Goal: Information Seeking & Learning: Learn about a topic

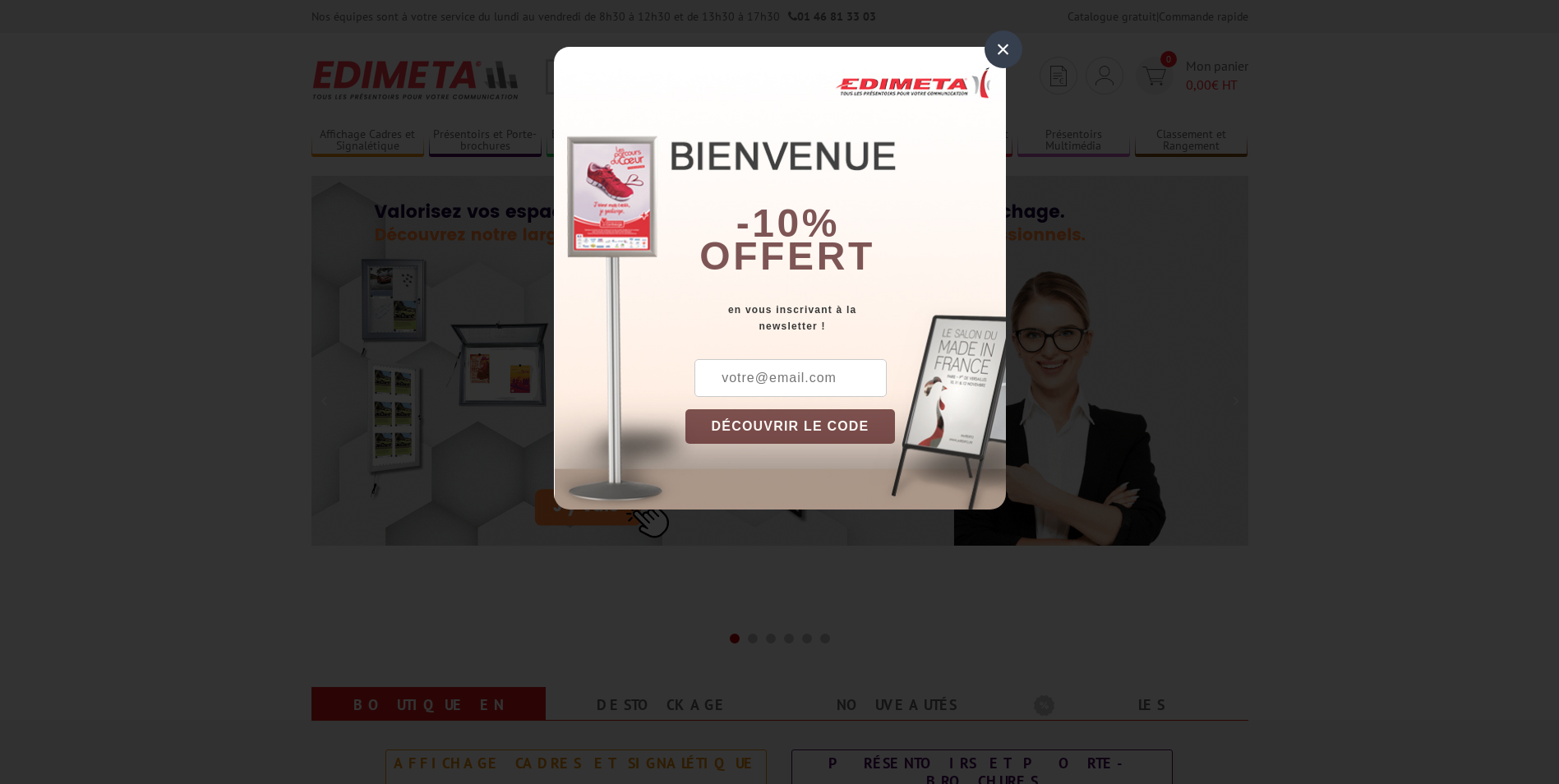
click at [1011, 49] on div "×" at bounding box center [1003, 49] width 37 height 37
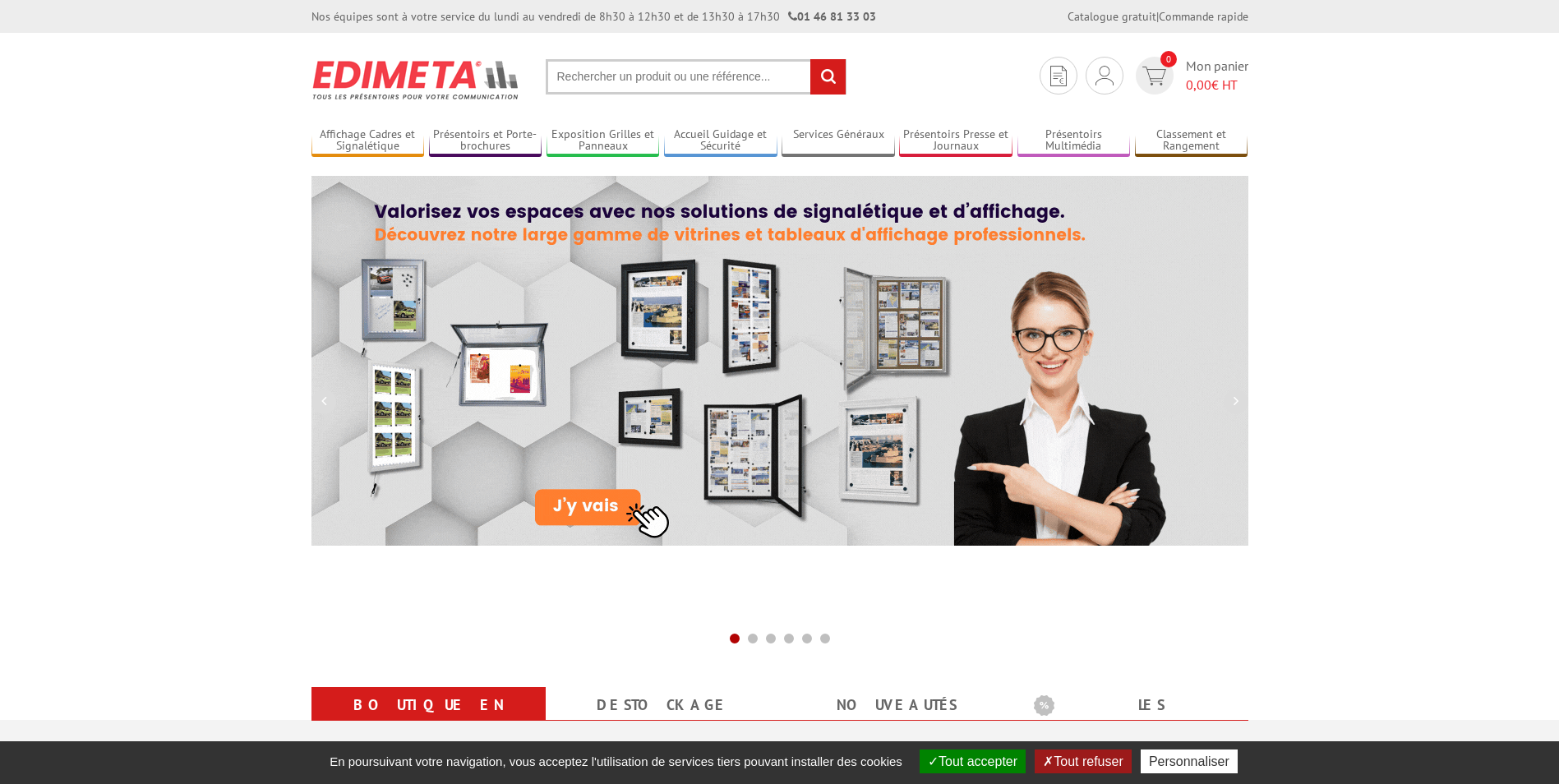
drag, startPoint x: 634, startPoint y: 77, endPoint x: 676, endPoint y: 81, distance: 42.2
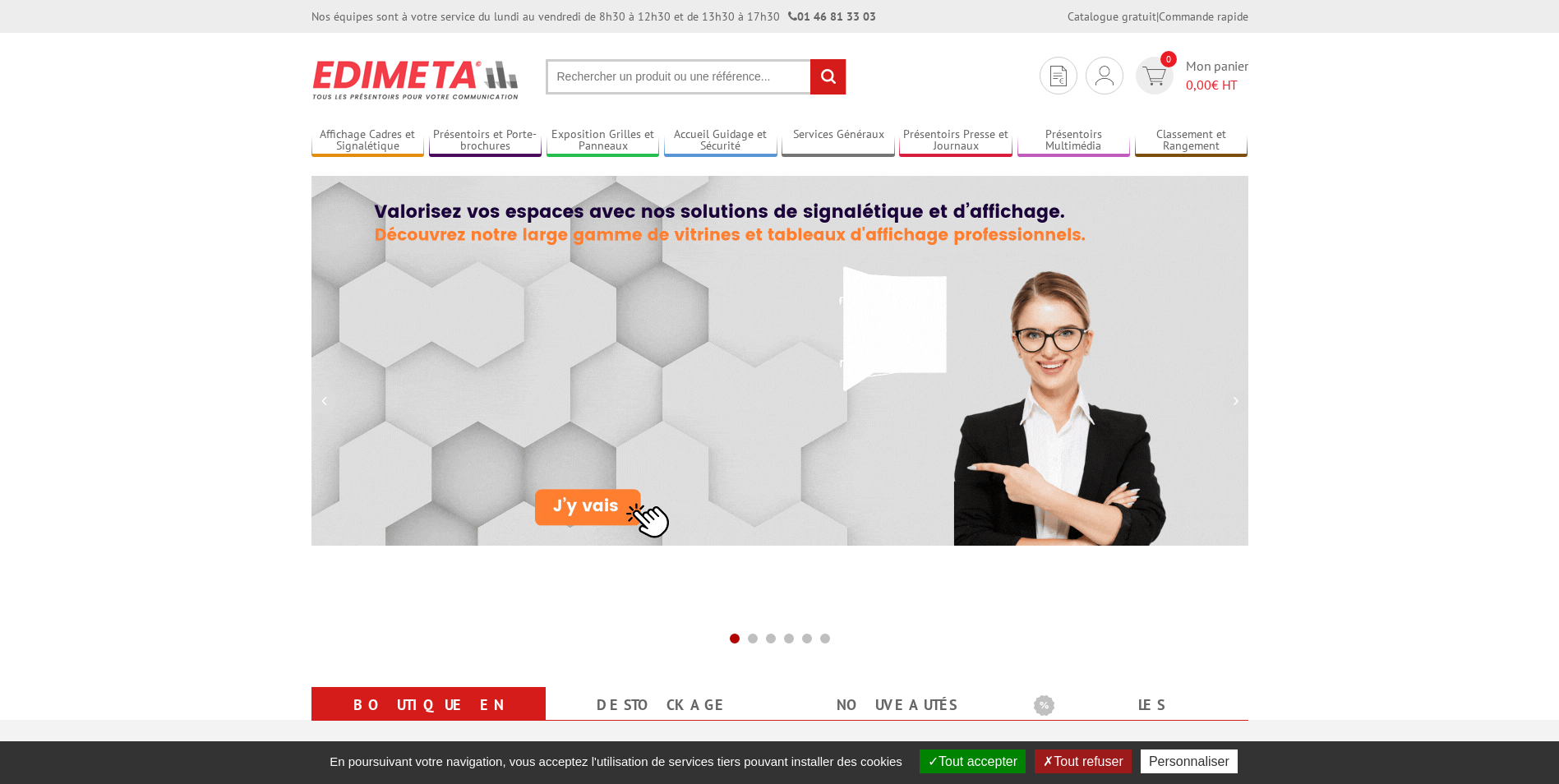
click at [635, 77] on input "text" at bounding box center [695, 77] width 300 height 36
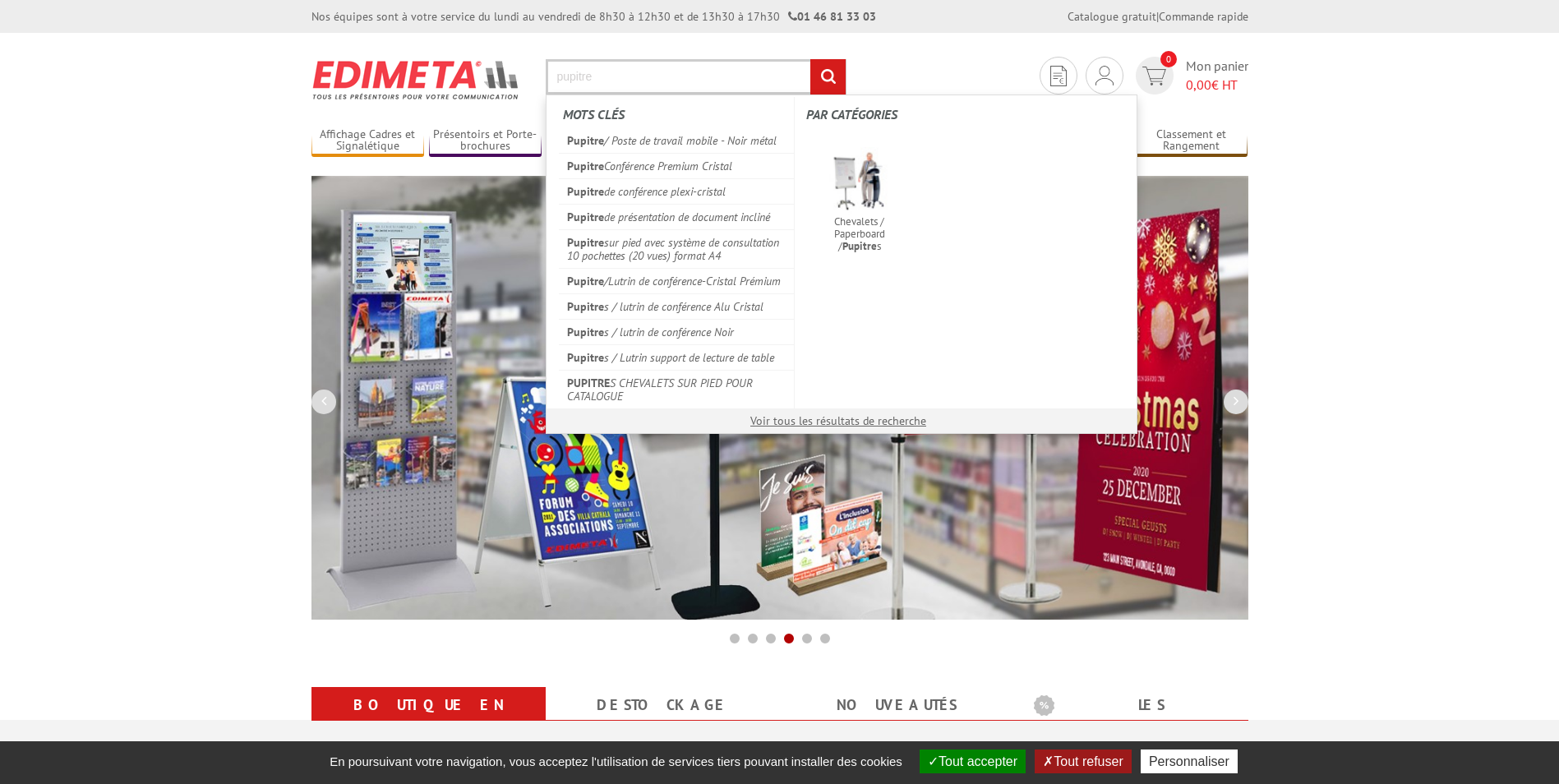
type input "pupitre"
click at [810, 59] on input "rechercher" at bounding box center [827, 77] width 36 height 36
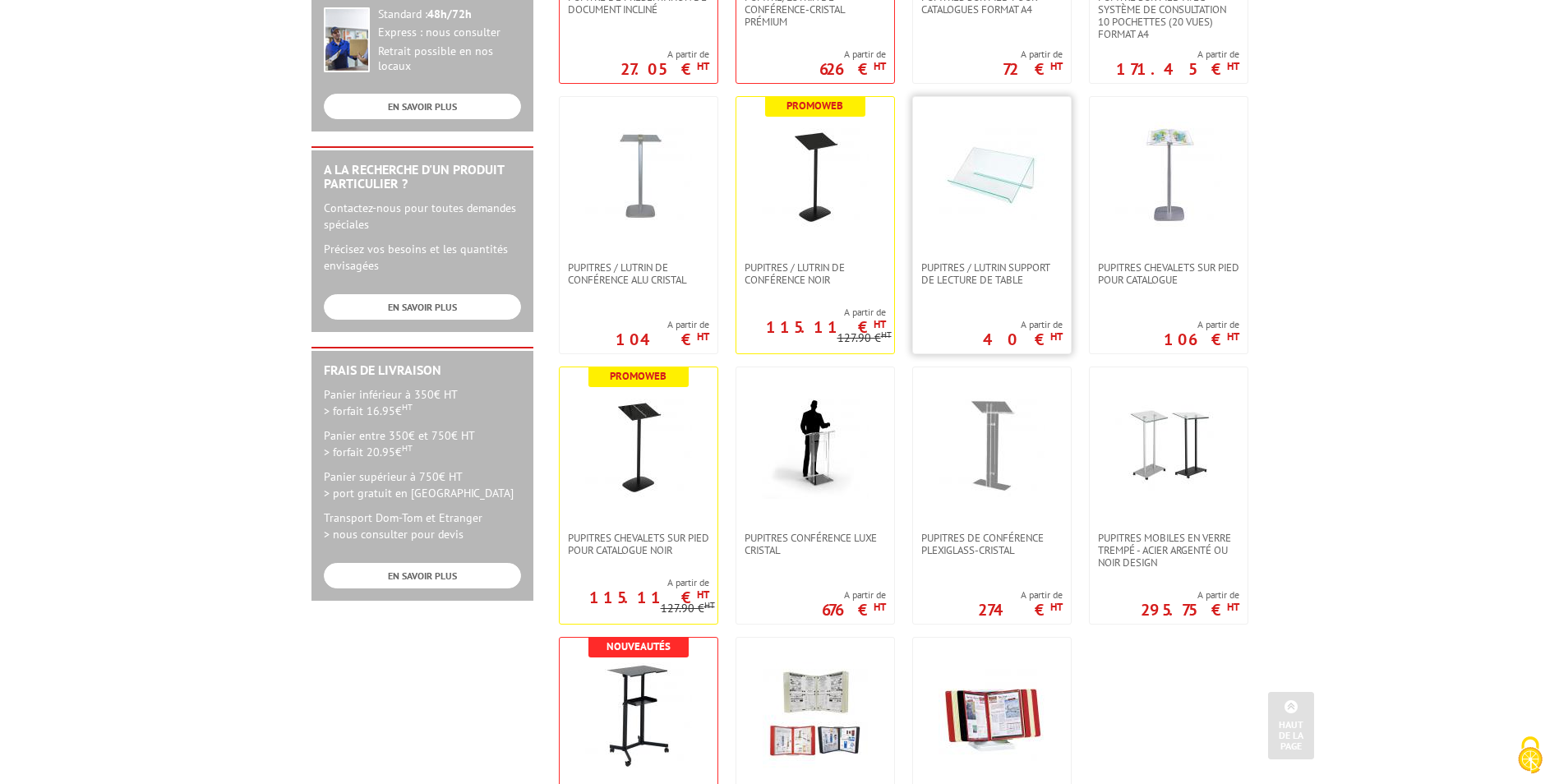
scroll to position [531, 0]
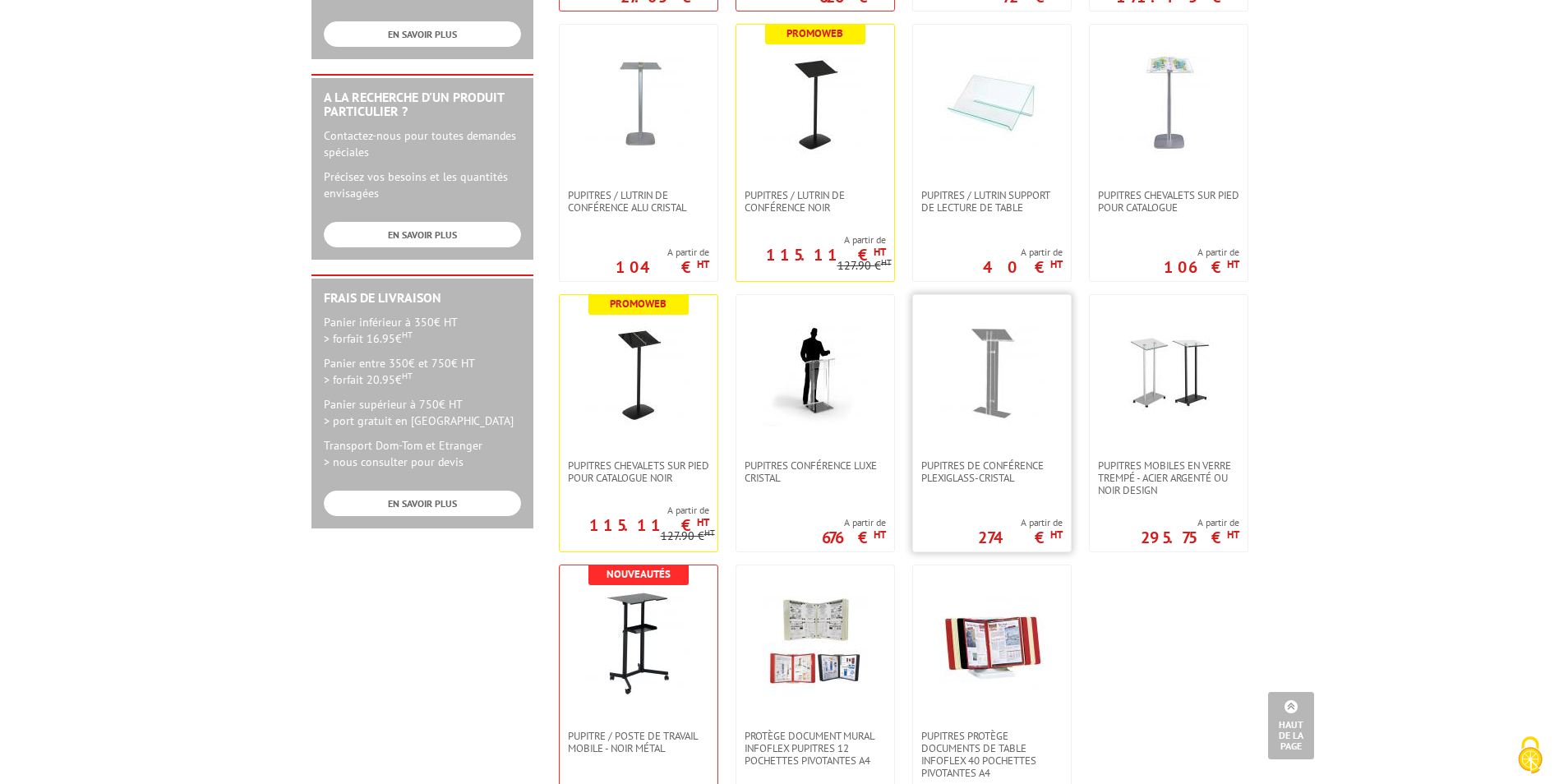
click at [983, 413] on img at bounding box center [992, 372] width 107 height 107
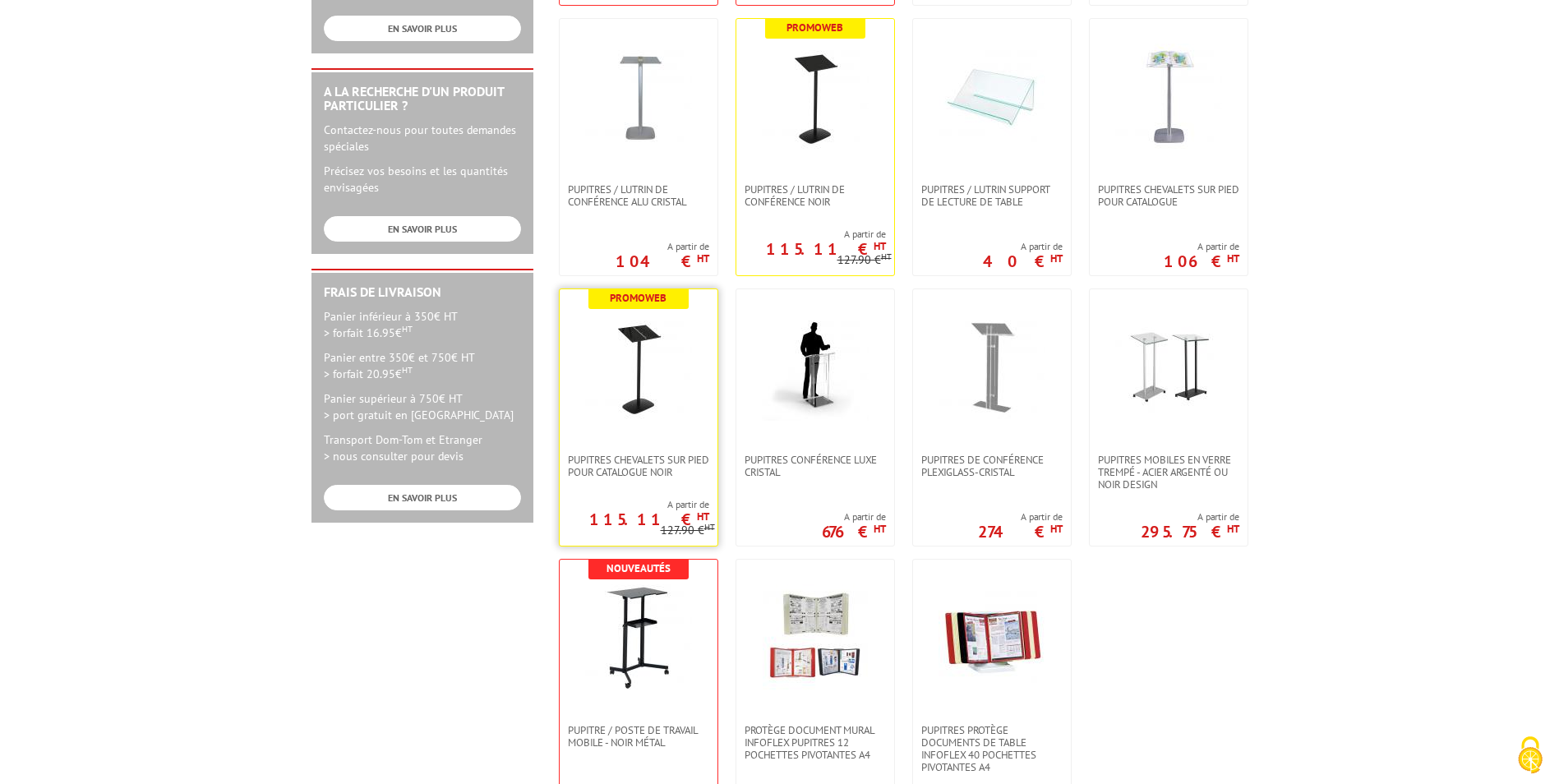
click at [632, 368] on img at bounding box center [638, 367] width 107 height 107
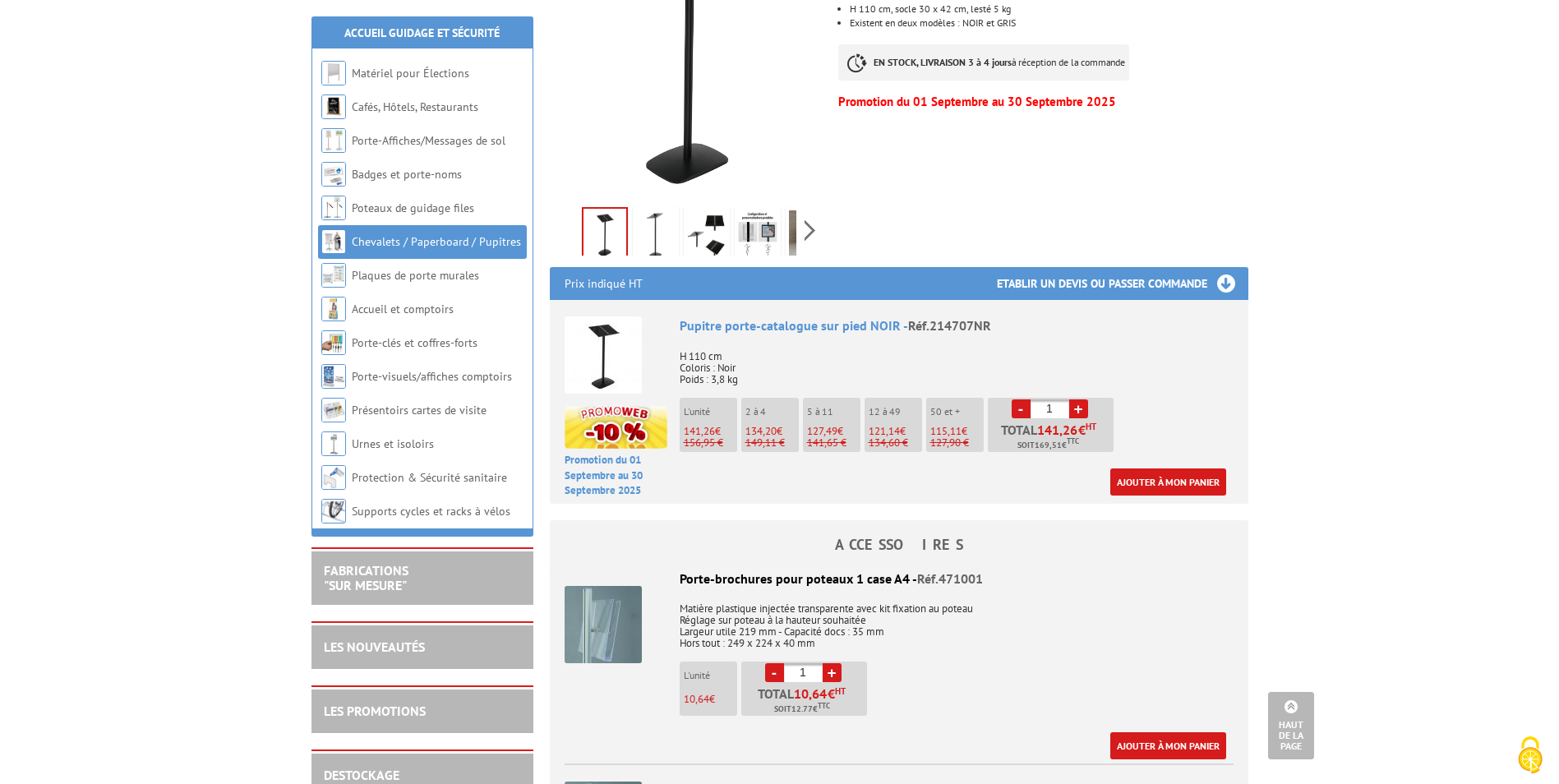
scroll to position [328, 0]
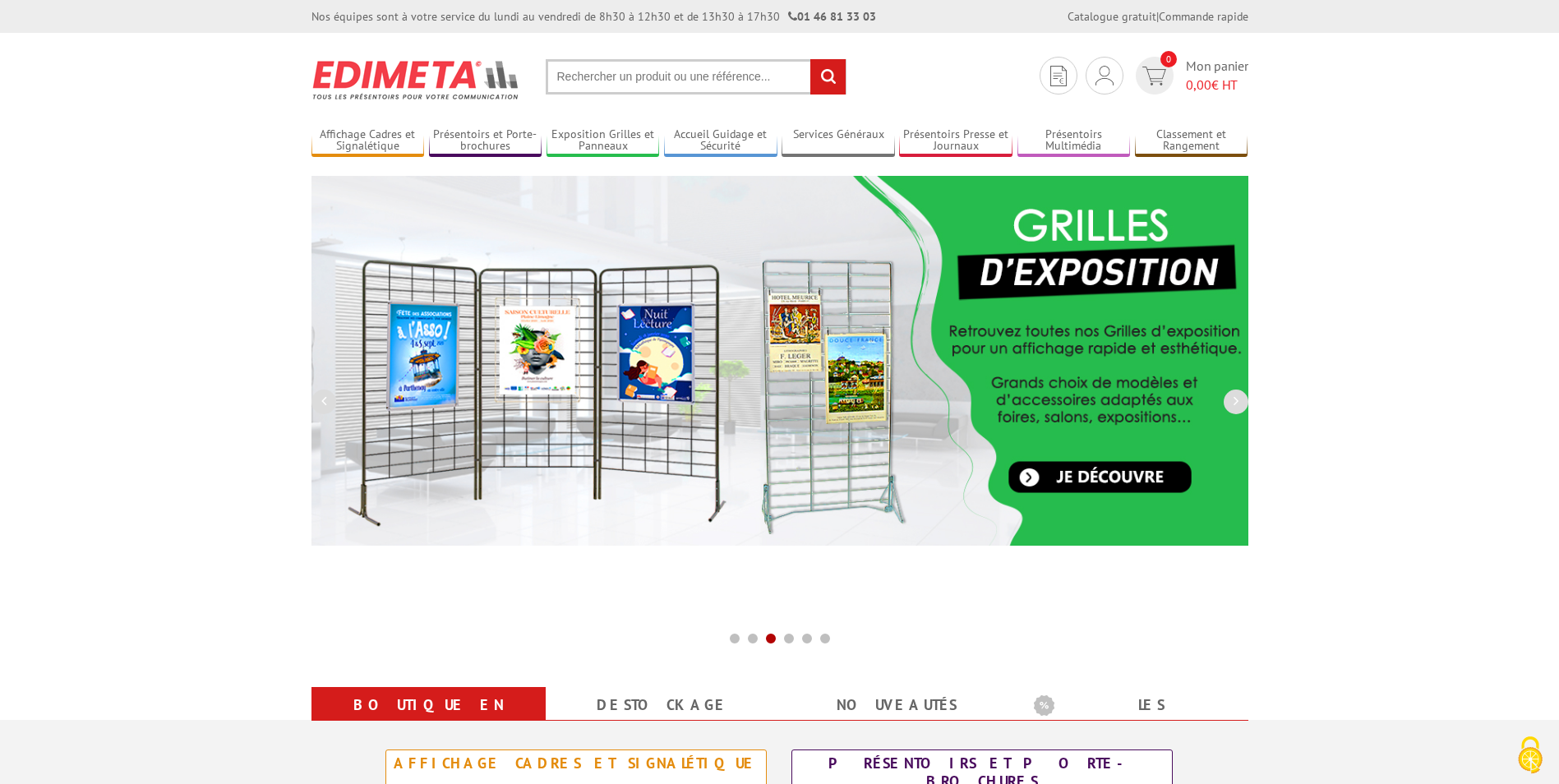
click at [705, 80] on input "text" at bounding box center [695, 77] width 300 height 36
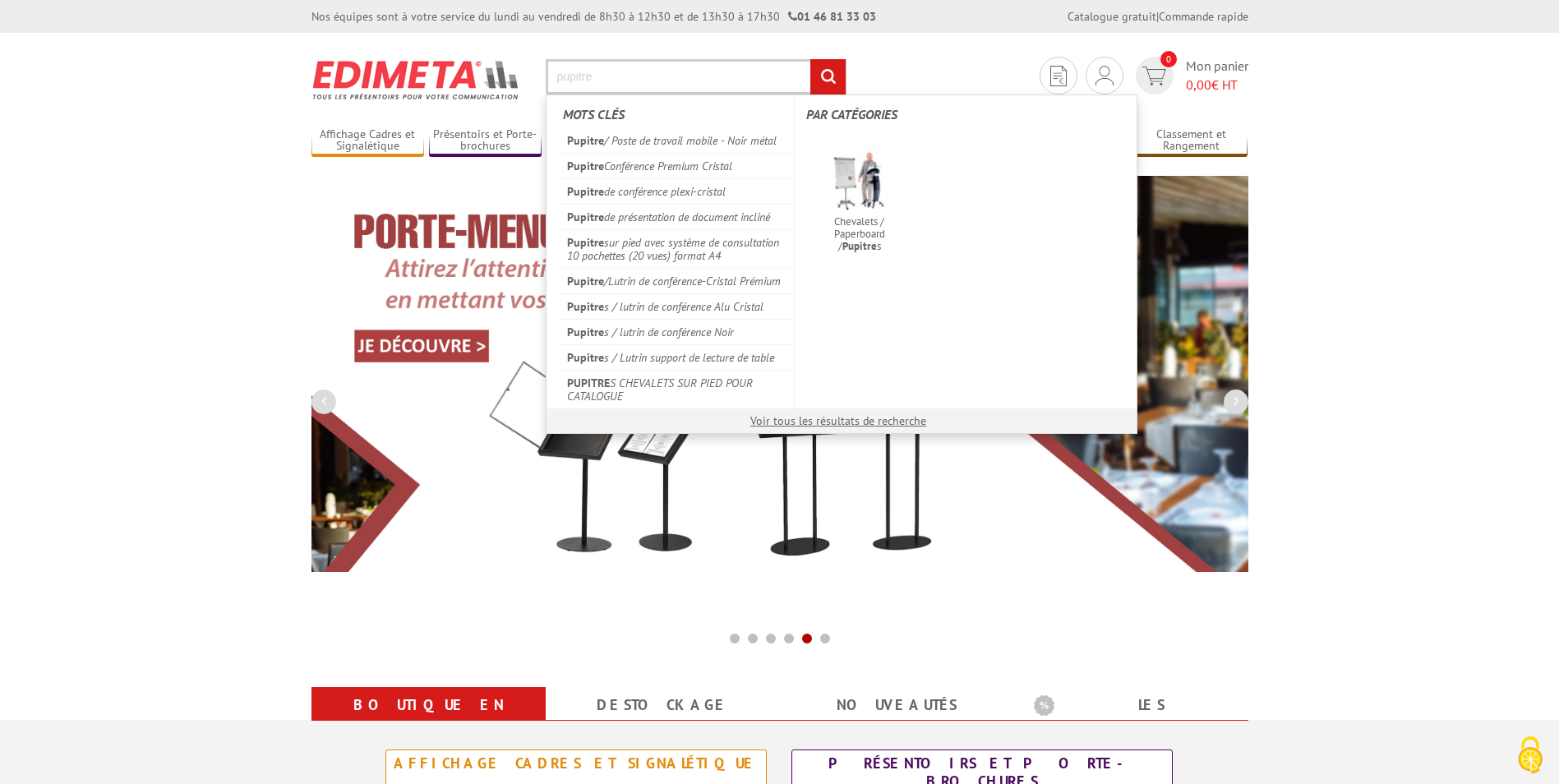
type input "pupitre"
click at [810, 59] on input "rechercher" at bounding box center [827, 77] width 36 height 36
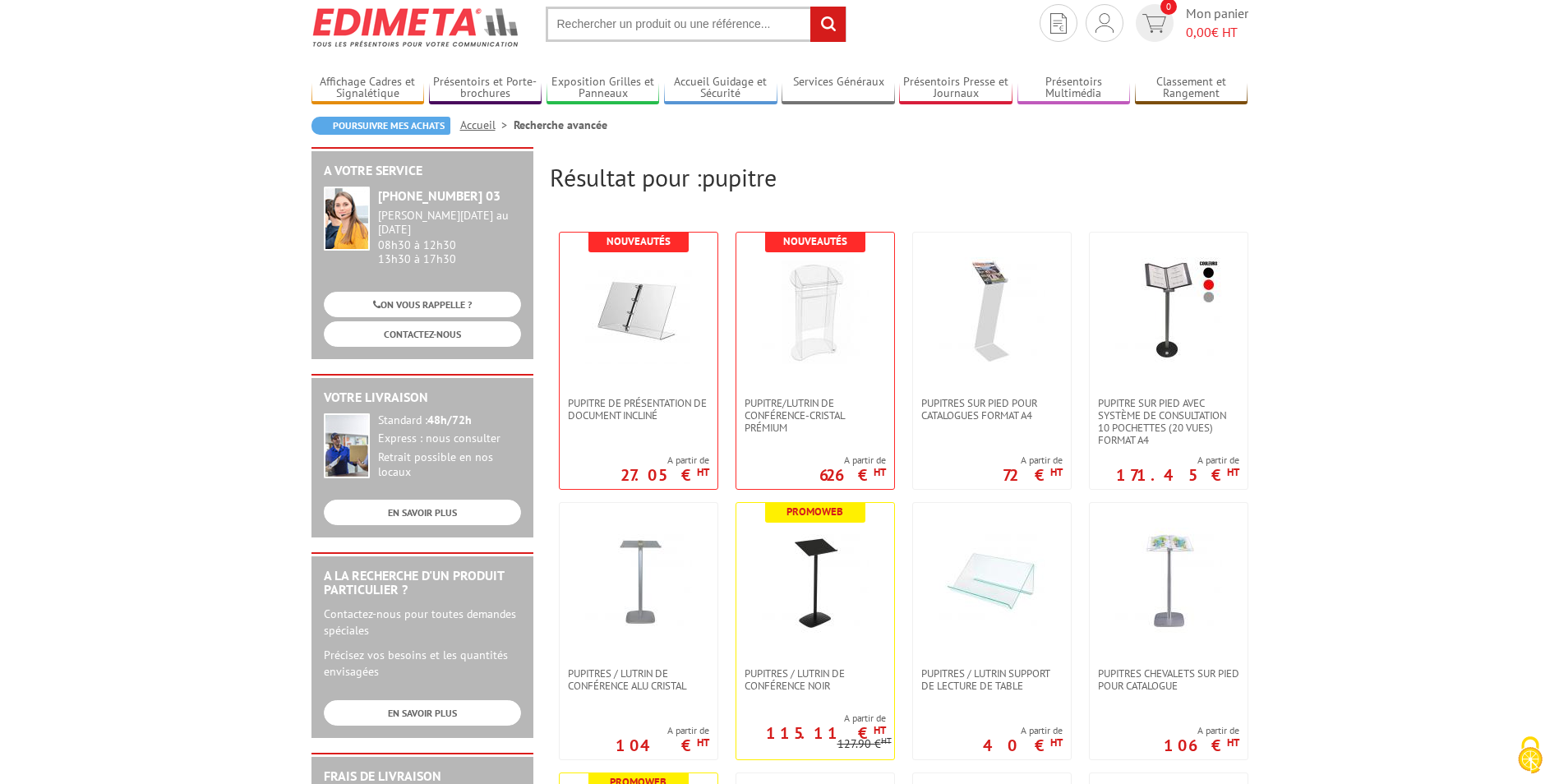
scroll to position [83, 0]
